Goal: Task Accomplishment & Management: Complete application form

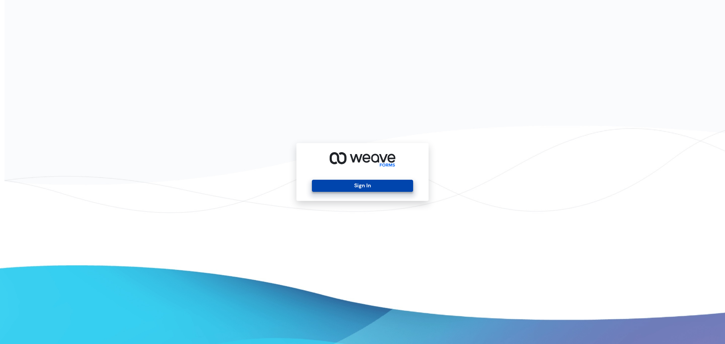
click at [361, 184] on button "Sign In" at bounding box center [362, 186] width 101 height 12
click at [375, 184] on button "Sign In" at bounding box center [362, 186] width 101 height 12
